Goal: Find specific page/section

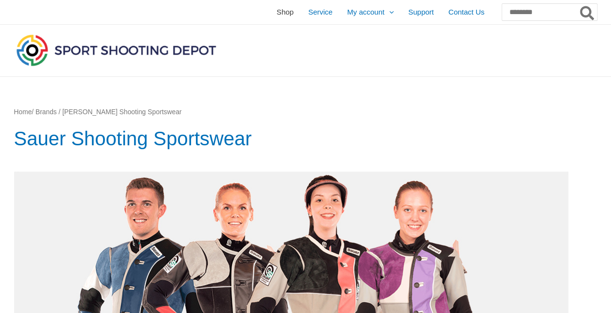
click at [277, 14] on span "Shop" at bounding box center [285, 12] width 17 height 24
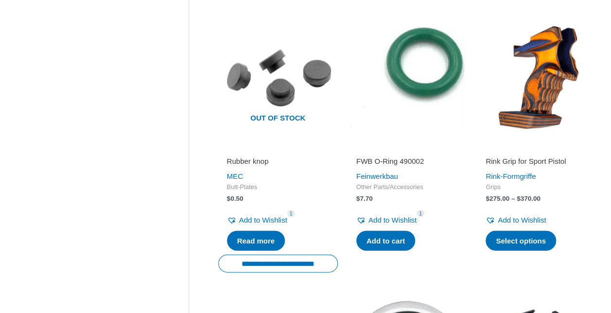
scroll to position [973, 0]
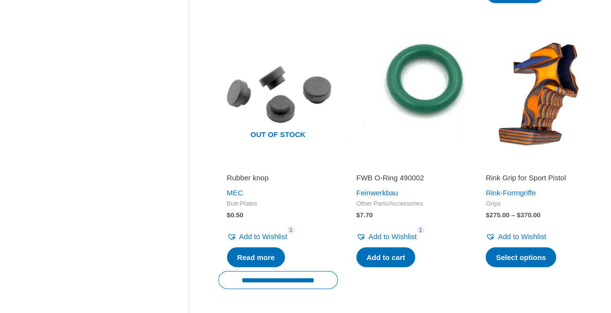
click at [400, 178] on h2 "FWB O-Ring 490002" at bounding box center [408, 178] width 102 height 10
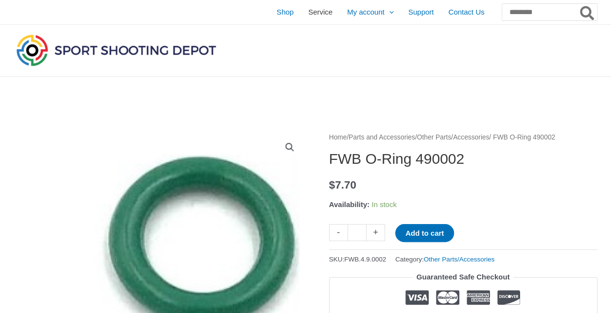
click at [308, 12] on span "Service" at bounding box center [320, 12] width 24 height 24
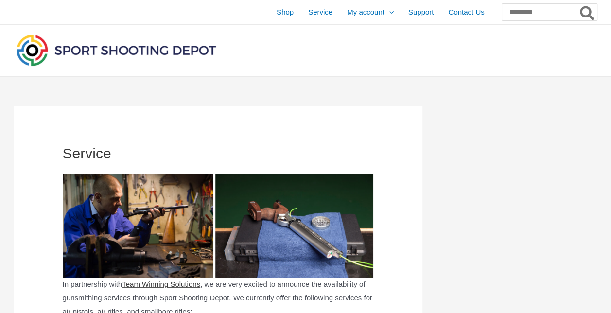
click at [187, 285] on link "Team Winning Solutions" at bounding box center [161, 284] width 78 height 8
